Goal: Information Seeking & Learning: Find specific fact

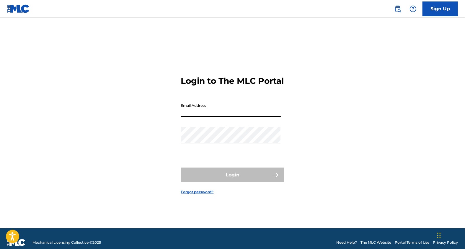
type input "[EMAIL_ADDRESS][DOMAIN_NAME]"
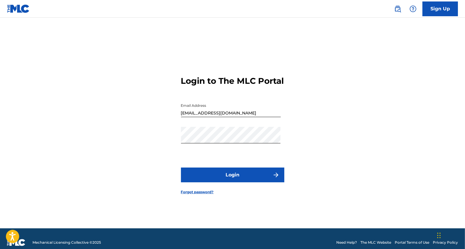
click at [232, 181] on button "Login" at bounding box center [232, 175] width 103 height 15
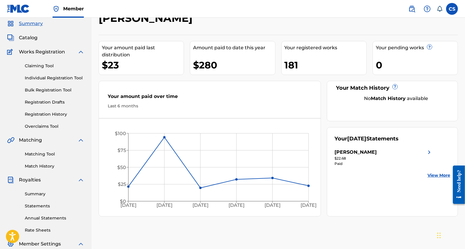
scroll to position [26, 0]
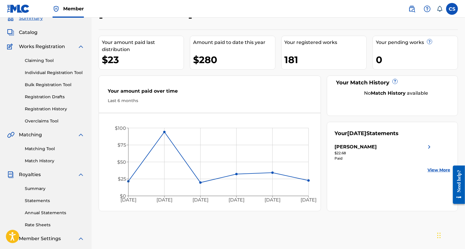
click at [55, 210] on link "Annual Statements" at bounding box center [55, 213] width 60 height 6
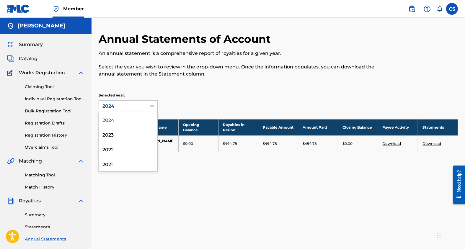
click at [151, 103] on div at bounding box center [152, 106] width 11 height 11
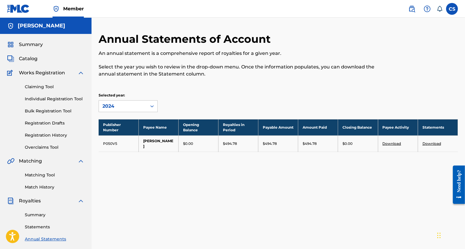
click at [186, 79] on div "Annual Statements of Account An annual statement is a comprehensive report of r…" at bounding box center [237, 58] width 277 height 52
click at [33, 87] on link "Claiming Tool" at bounding box center [55, 87] width 60 height 6
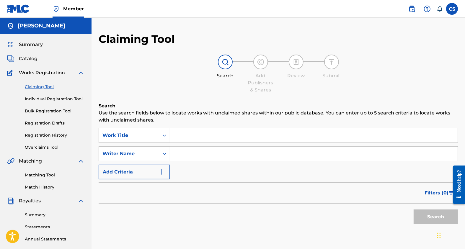
click at [213, 136] on input "Search Form" at bounding box center [314, 135] width 288 height 14
click at [422, 216] on button "Search" at bounding box center [436, 217] width 44 height 15
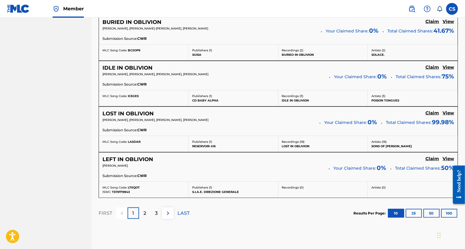
scroll to position [485, 0]
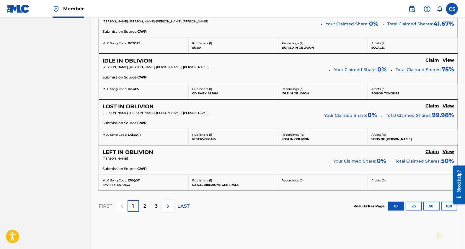
drag, startPoint x: 466, startPoint y: 49, endPoint x: 16, endPoint y: 43, distance: 450.3
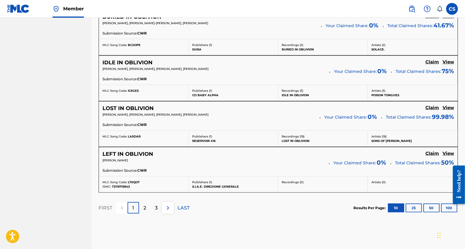
click at [148, 207] on div "2" at bounding box center [145, 208] width 12 height 12
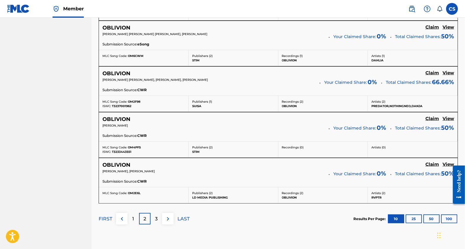
click at [154, 217] on div "3" at bounding box center [157, 219] width 12 height 12
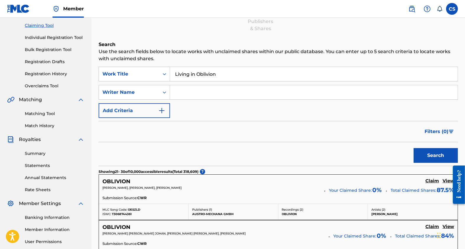
scroll to position [59, 0]
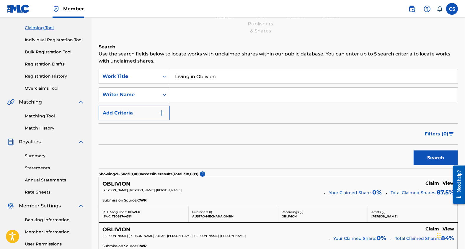
click at [174, 76] on input "Living in Oblivion" at bounding box center [314, 76] width 288 height 14
click at [219, 76] on input ""Living in Oblivion" at bounding box center [314, 76] width 288 height 14
click at [443, 156] on button "Search" at bounding box center [436, 158] width 44 height 15
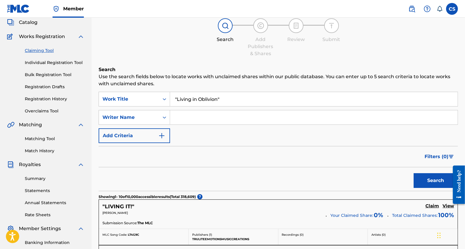
scroll to position [0, 0]
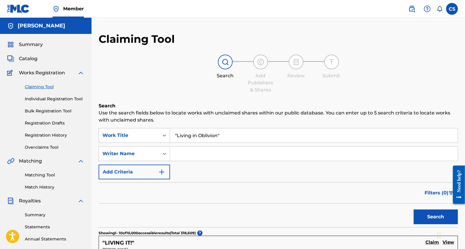
drag, startPoint x: 177, startPoint y: 136, endPoint x: 173, endPoint y: 136, distance: 3.9
click at [173, 136] on input ""Living in Oblivion"" at bounding box center [314, 135] width 288 height 14
type input "Living in Oblivion"
click at [181, 154] on input "Search Form" at bounding box center [314, 154] width 288 height 14
drag, startPoint x: 442, startPoint y: 220, endPoint x: 434, endPoint y: 216, distance: 8.6
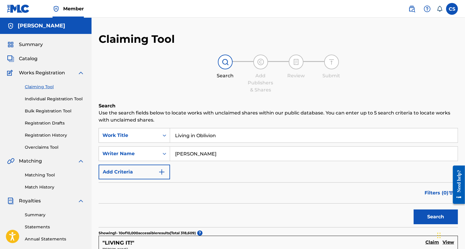
click at [442, 219] on button "Search" at bounding box center [436, 217] width 44 height 15
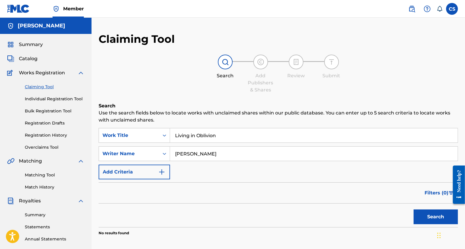
drag, startPoint x: 194, startPoint y: 155, endPoint x: 157, endPoint y: 144, distance: 38.5
click at [159, 146] on div "SearchWithCriteria80745a03-bdd9-4070-8c1f-9568b415d0fa Writer Name [PERSON_NAME]" at bounding box center [278, 153] width 359 height 15
type input "Strilio"
click at [427, 217] on button "Search" at bounding box center [436, 217] width 44 height 15
drag, startPoint x: 197, startPoint y: 136, endPoint x: 152, endPoint y: 130, distance: 45.6
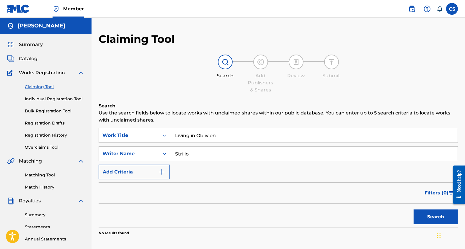
click at [152, 130] on div "SearchWithCriteria9695b728-8ad2-4448-ae48-64f565067a5d Work Title Living in Obl…" at bounding box center [278, 135] width 359 height 15
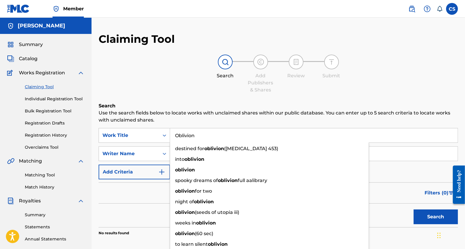
click at [391, 138] on input "Oblivion" at bounding box center [314, 135] width 288 height 14
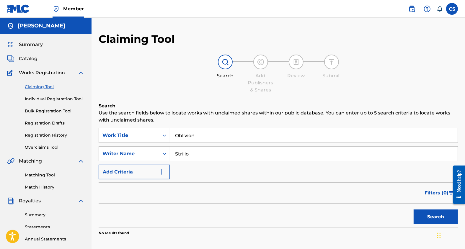
click at [408, 172] on div "SearchWithCriteria9695b728-8ad2-4448-ae48-64f565067a5d Work Title Oblivion Sear…" at bounding box center [278, 153] width 359 height 51
click at [432, 214] on button "Search" at bounding box center [436, 217] width 44 height 15
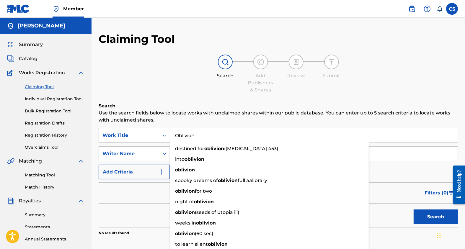
drag, startPoint x: 209, startPoint y: 139, endPoint x: 140, endPoint y: 136, distance: 68.9
click at [140, 136] on div "SearchWithCriteria9695b728-8ad2-4448-ae48-64f565067a5d Work Title Oblivion dest…" at bounding box center [278, 135] width 359 height 15
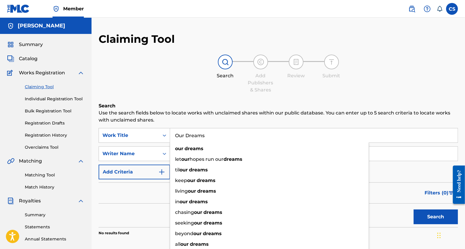
type input "Our Dreams"
click at [169, 91] on div "Search Add Publishers & Shares Review Submit" at bounding box center [278, 74] width 359 height 39
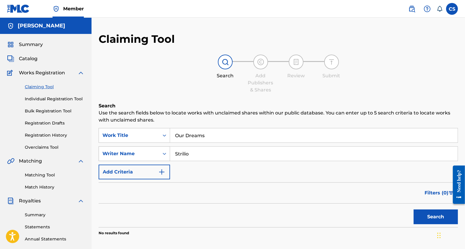
drag, startPoint x: 190, startPoint y: 153, endPoint x: 162, endPoint y: 153, distance: 28.3
click at [162, 153] on div "SearchWithCriteria80745a03-bdd9-4070-8c1f-9568b415d0fa Writer Name Strilio" at bounding box center [278, 153] width 359 height 15
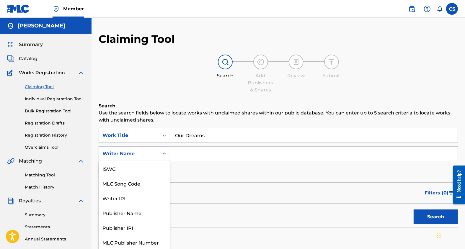
scroll to position [1, 0]
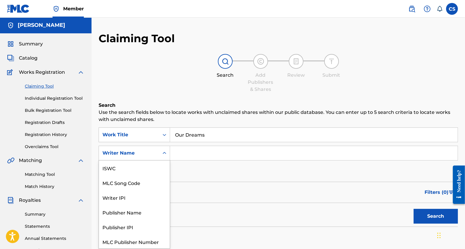
click at [162, 153] on icon "Search Form" at bounding box center [165, 153] width 6 height 6
click at [201, 150] on input "Search Form" at bounding box center [314, 153] width 288 height 14
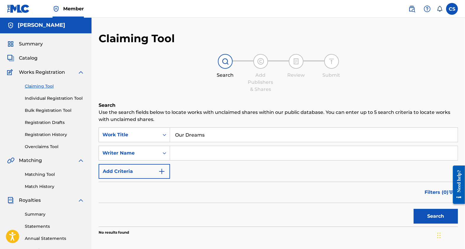
type input "[PERSON_NAME]"
click at [440, 219] on button "Search" at bounding box center [436, 216] width 44 height 15
drag, startPoint x: 194, startPoint y: 152, endPoint x: 149, endPoint y: 153, distance: 45.2
click at [149, 153] on div "SearchWithCriteria80745a03-bdd9-4070-8c1f-9568b415d0fa Writer Name [PERSON_NAME]" at bounding box center [278, 153] width 359 height 15
click at [432, 217] on button "Search" at bounding box center [436, 216] width 44 height 15
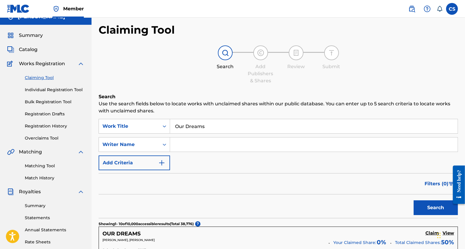
scroll to position [10, 0]
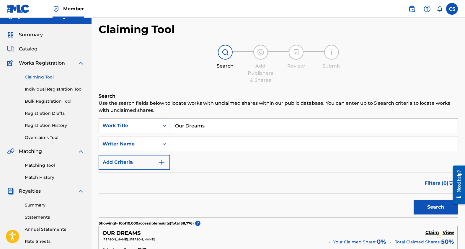
click at [25, 50] on span "Catalog" at bounding box center [28, 48] width 19 height 7
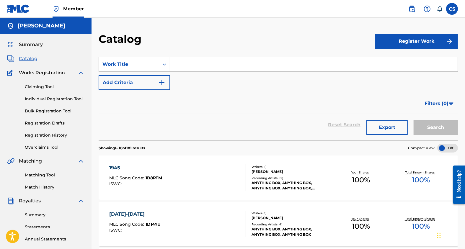
click at [188, 68] on input "Search Form" at bounding box center [314, 64] width 288 height 14
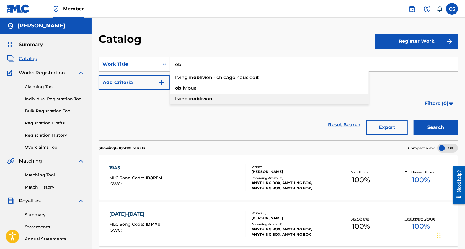
click at [188, 99] on span "living in" at bounding box center [184, 99] width 18 height 6
type input "living in oblivion"
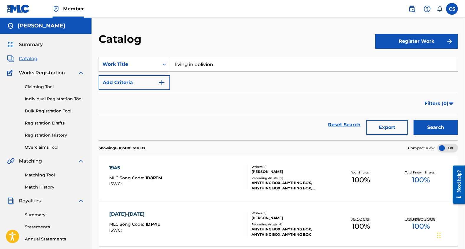
click at [431, 127] on button "Search" at bounding box center [436, 127] width 44 height 15
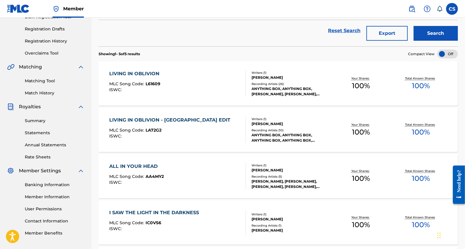
scroll to position [94, 0]
click at [228, 137] on div "LIVING IN OBLIVION - CHICAGO HAUS EDIT MLC Song Code : LA72G2 ISWC :" at bounding box center [178, 129] width 136 height 27
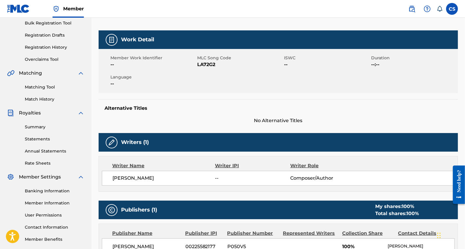
scroll to position [87, 0]
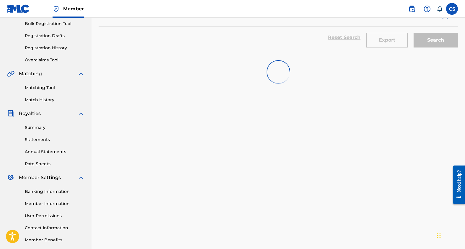
scroll to position [94, 0]
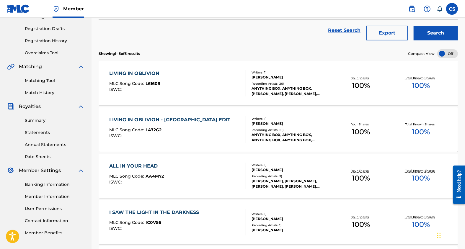
click at [144, 71] on div "LIVING IN OBLIVION" at bounding box center [136, 73] width 53 height 7
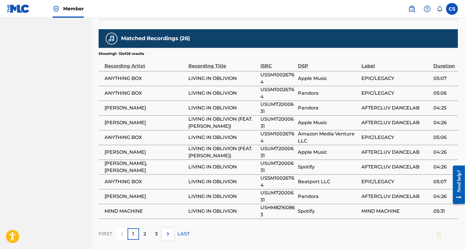
scroll to position [365, 0]
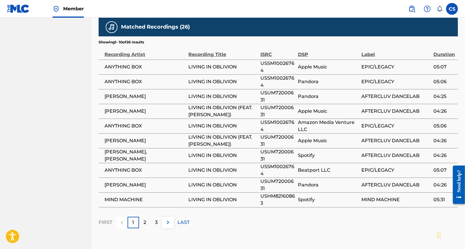
click at [145, 219] on p "2" at bounding box center [145, 222] width 3 height 7
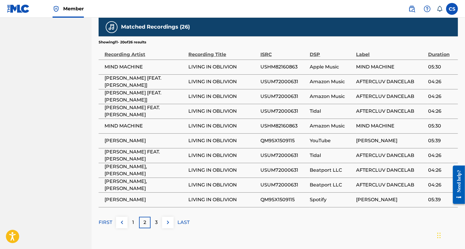
click at [156, 219] on p "3" at bounding box center [156, 222] width 3 height 7
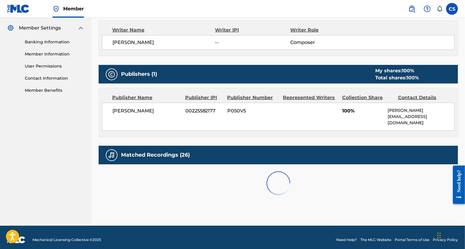
scroll to position [333, 0]
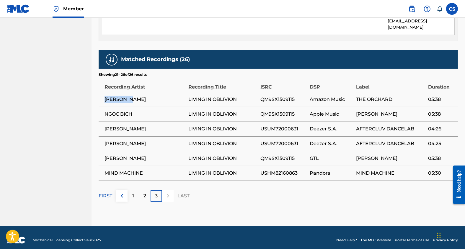
drag, startPoint x: 136, startPoint y: 94, endPoint x: 101, endPoint y: 92, distance: 35.2
click at [101, 92] on td "[PERSON_NAME]" at bounding box center [144, 99] width 90 height 15
copy span "[PERSON_NAME]"
click at [146, 190] on div "2" at bounding box center [145, 196] width 12 height 12
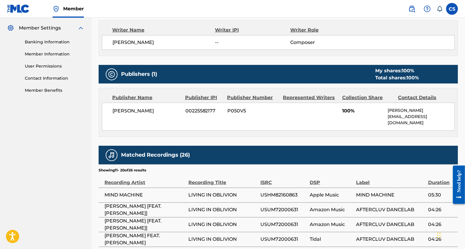
scroll to position [365, 0]
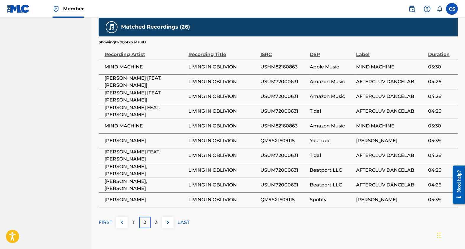
click at [131, 217] on div "1" at bounding box center [134, 223] width 12 height 12
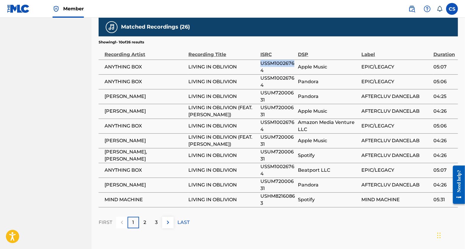
drag, startPoint x: 261, startPoint y: 58, endPoint x: 293, endPoint y: 61, distance: 32.3
click at [293, 61] on span "USSM10026764" at bounding box center [277, 67] width 35 height 14
copy span "USSM1002676"
drag, startPoint x: 262, startPoint y: 58, endPoint x: 265, endPoint y: 62, distance: 4.8
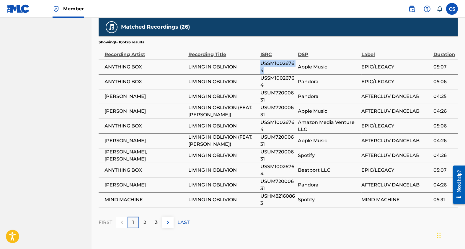
click at [265, 62] on span "USSM10026764" at bounding box center [277, 67] width 35 height 14
copy span "USSM10026764"
